Goal: Register for event/course

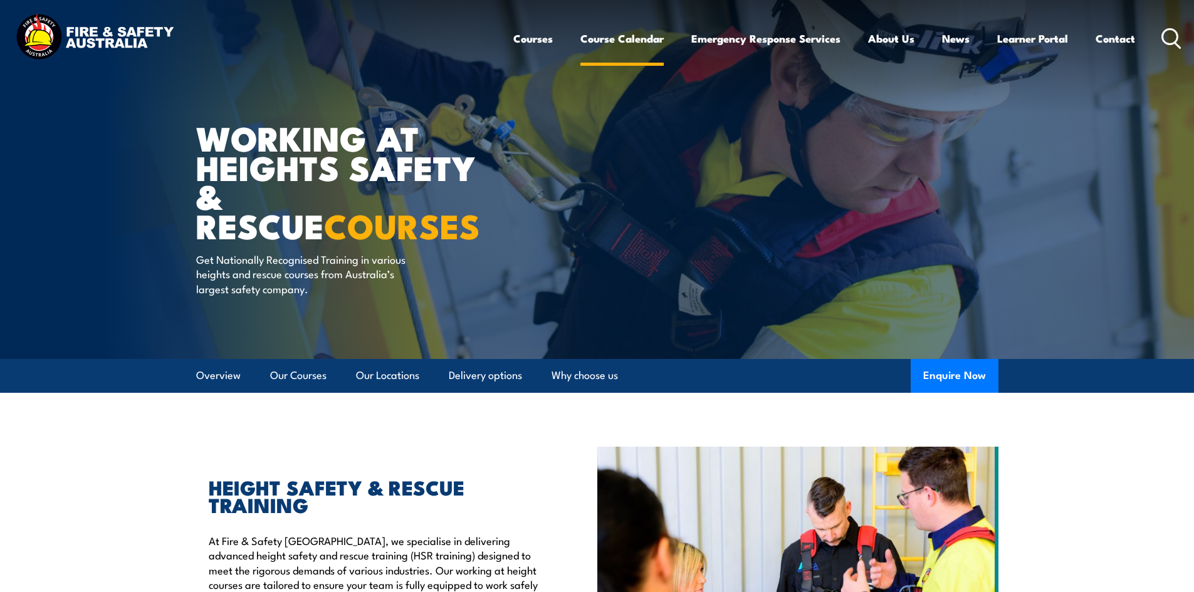
click at [611, 37] on link "Course Calendar" at bounding box center [622, 38] width 83 height 33
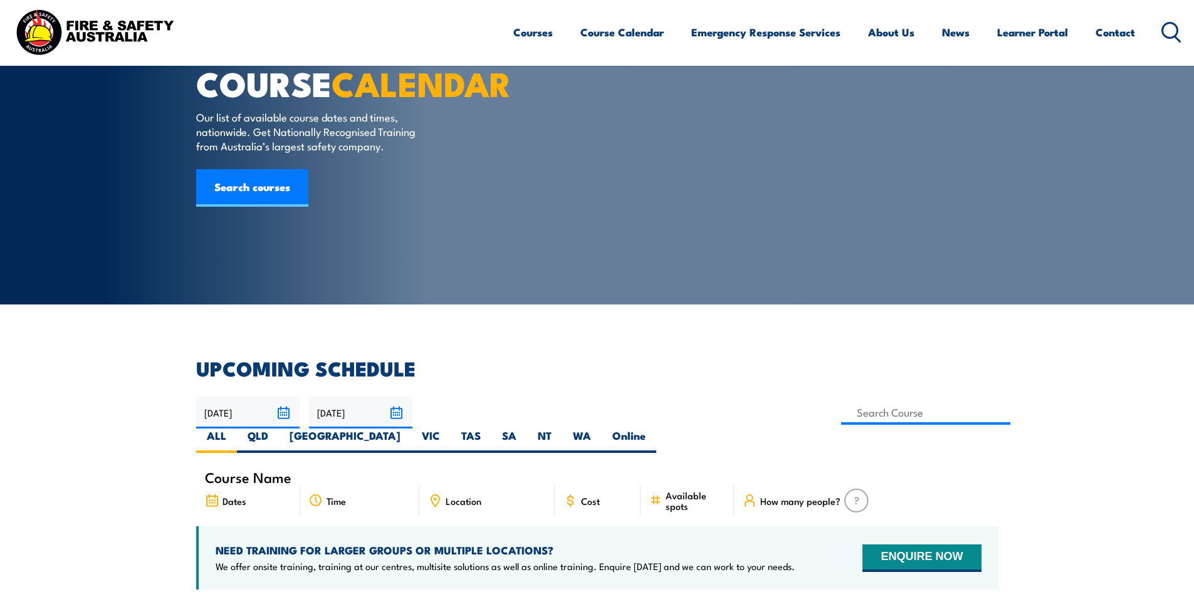
scroll to position [125, 0]
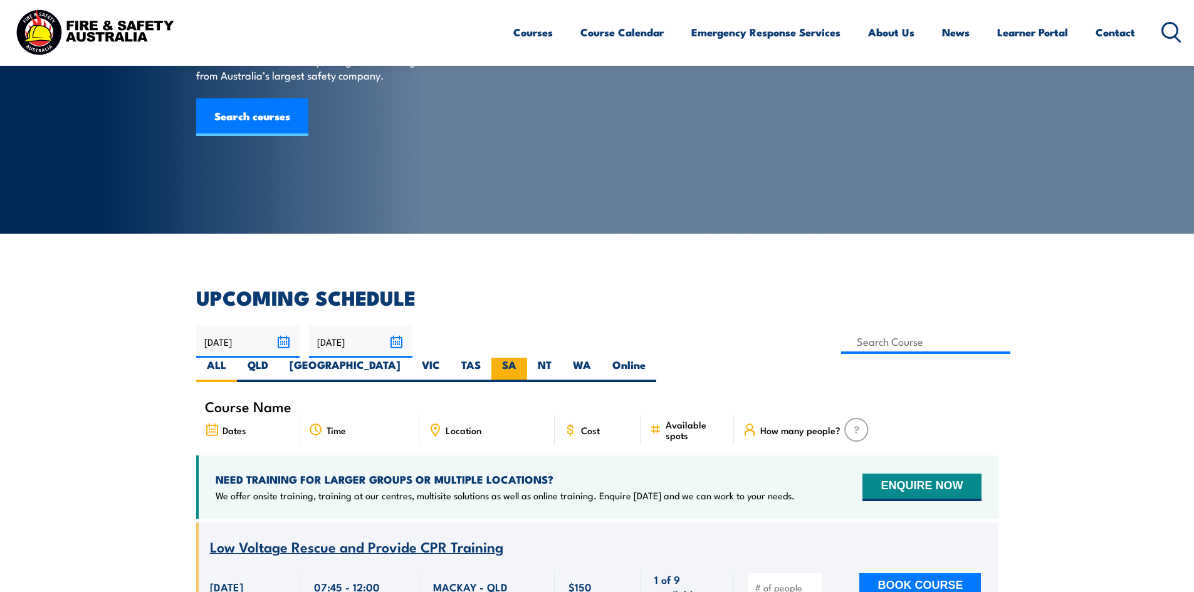
click at [527, 358] on label "SA" at bounding box center [509, 370] width 36 height 24
click at [525, 358] on input "SA" at bounding box center [521, 362] width 8 height 8
radio input "true"
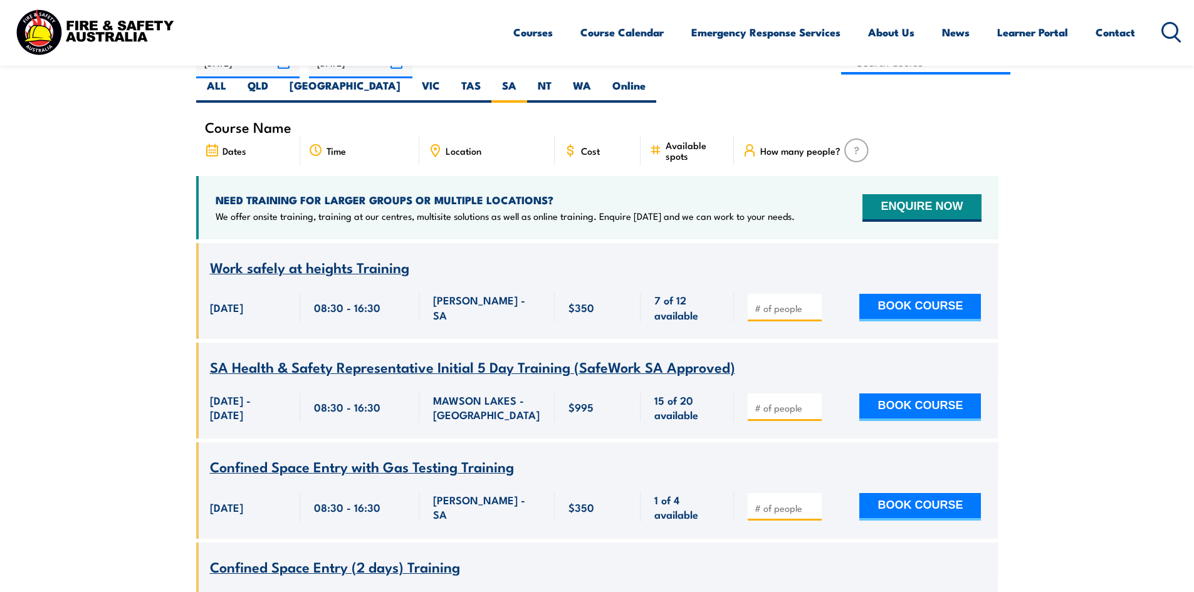
scroll to position [163, 0]
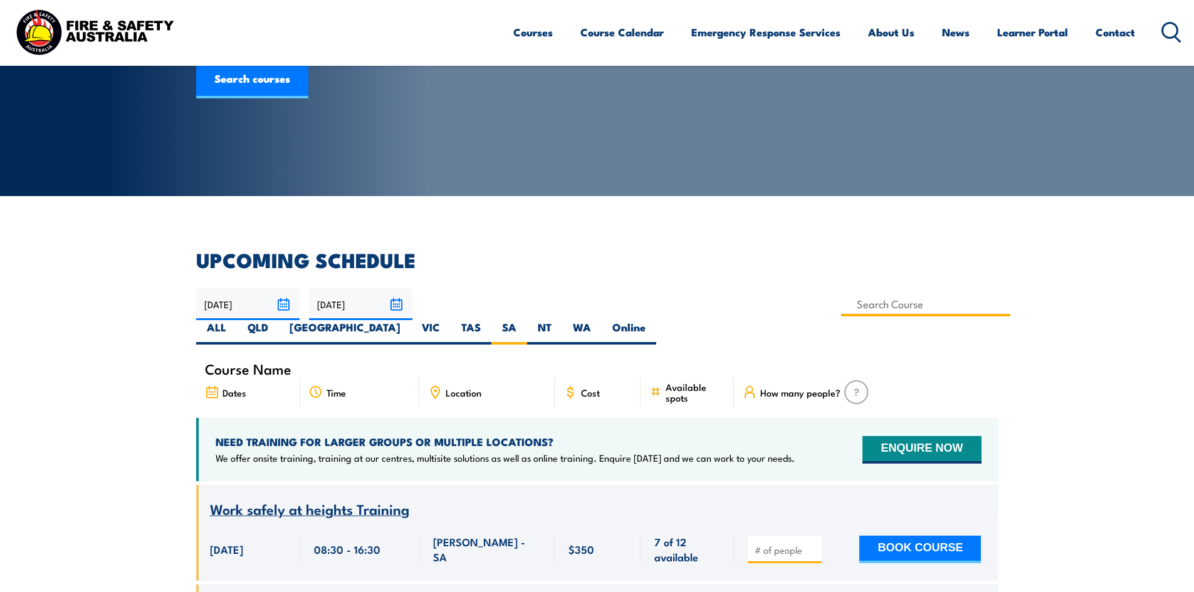
click at [841, 304] on input at bounding box center [926, 304] width 170 height 24
type input "Work Safely at Heights Training"
